Goal: Navigation & Orientation: Find specific page/section

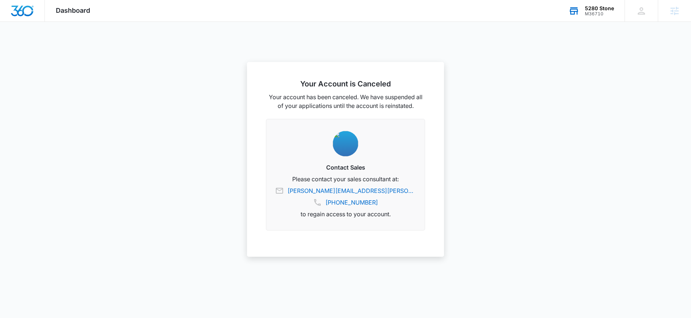
click at [603, 12] on div "M36710" at bounding box center [599, 13] width 29 height 5
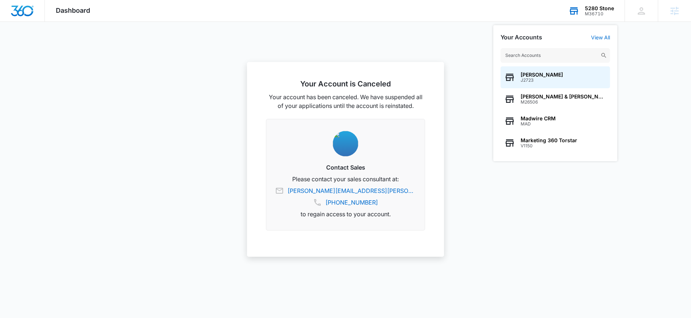
click at [538, 55] on input "text" at bounding box center [554, 55] width 109 height 15
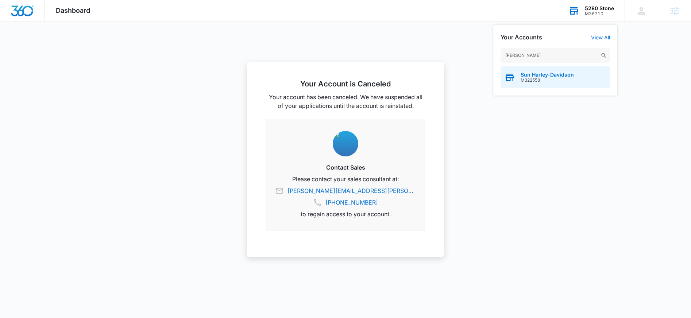
type input "[PERSON_NAME]"
click at [551, 72] on span "Sun Harley-Davidson" at bounding box center [546, 75] width 53 height 6
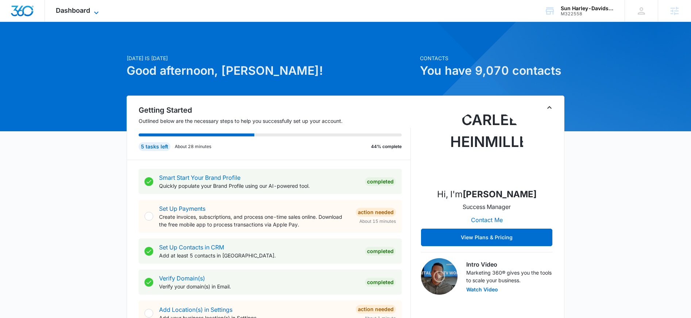
click at [78, 13] on span "Dashboard" at bounding box center [73, 11] width 34 height 8
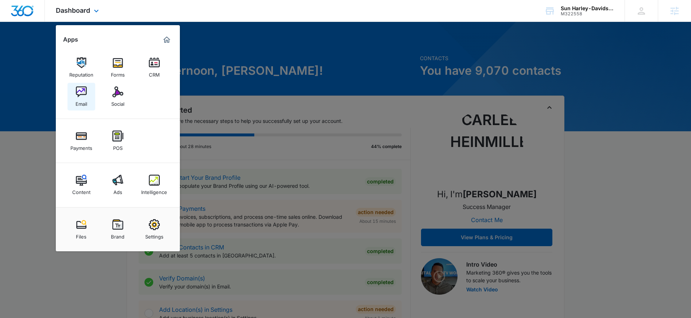
click at [80, 97] on img at bounding box center [81, 91] width 11 height 11
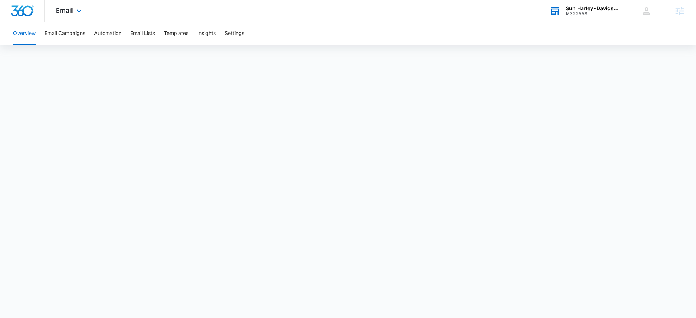
click at [581, 3] on div "Sun Harley-Davidson M322558 Your Accounts View All" at bounding box center [584, 11] width 91 height 22
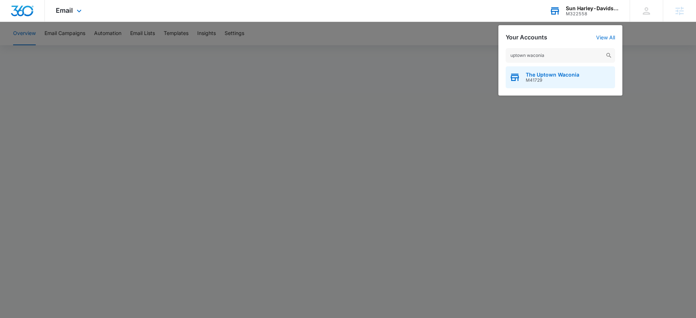
type input "uptown waconia"
click at [547, 82] on span "M41729" at bounding box center [553, 80] width 54 height 5
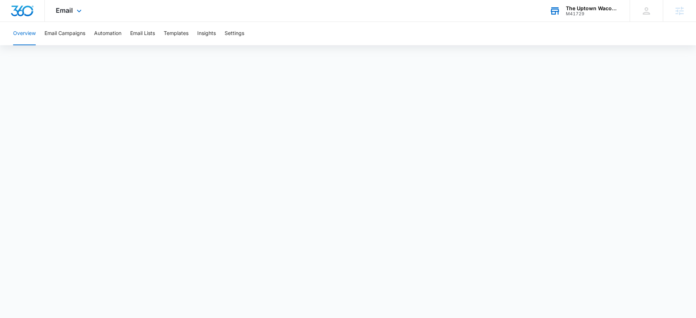
click at [31, 36] on button "Overview" at bounding box center [24, 33] width 23 height 23
click at [74, 37] on button "Email Campaigns" at bounding box center [64, 33] width 41 height 23
click at [30, 35] on button "Overview" at bounding box center [24, 33] width 23 height 23
click at [77, 32] on button "Email Campaigns" at bounding box center [64, 33] width 41 height 23
click at [31, 40] on button "Overview" at bounding box center [24, 33] width 23 height 23
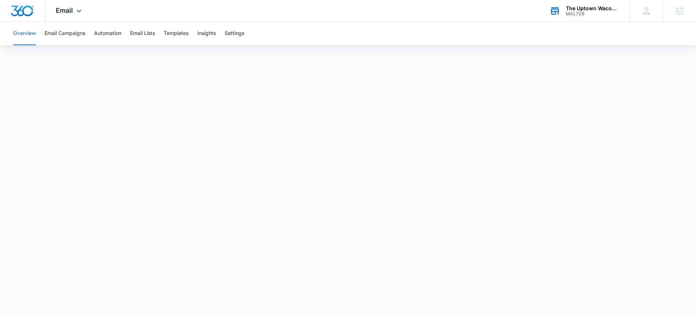
click at [578, 14] on div "M41729" at bounding box center [592, 13] width 53 height 5
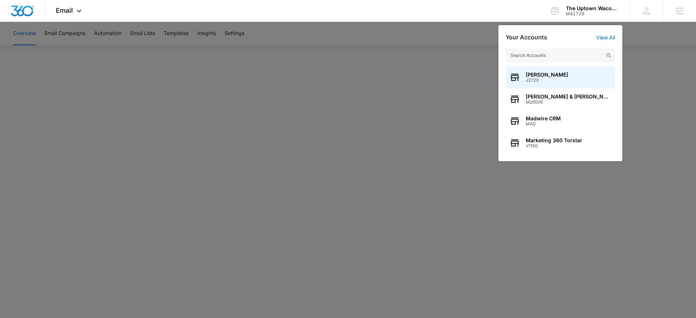
click at [547, 55] on input "text" at bounding box center [560, 55] width 109 height 15
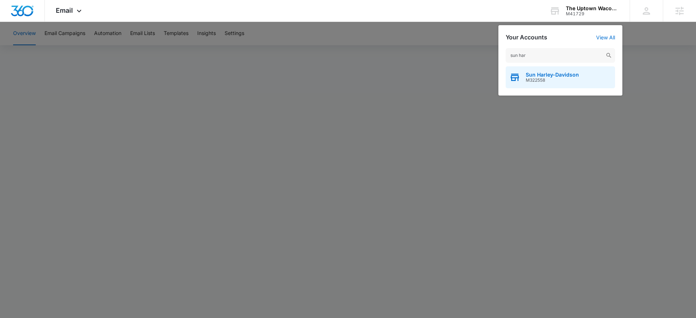
type input "sun har"
click at [551, 86] on div "Sun Harley-Davidson M322558" at bounding box center [560, 77] width 109 height 22
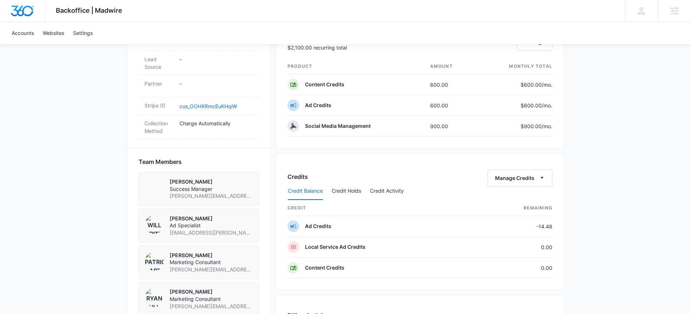
scroll to position [492, 0]
